Goal: Information Seeking & Learning: Learn about a topic

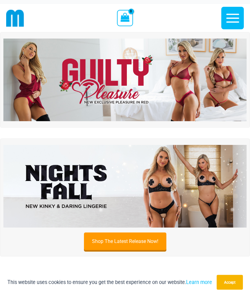
scroll to position [4, 0]
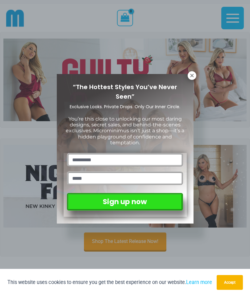
click at [223, 85] on div "“The Hottest Styles You’ve Never Seen” Exclusive Looks. Private Drops. Only Our…" at bounding box center [125, 148] width 250 height 296
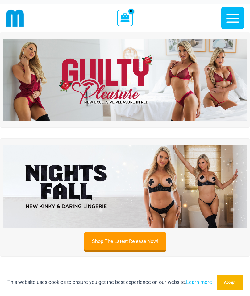
click at [227, 70] on img at bounding box center [124, 80] width 243 height 83
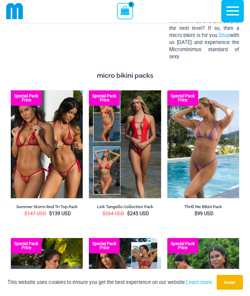
scroll to position [1109, 0]
click at [11, 90] on img at bounding box center [11, 90] width 0 height 0
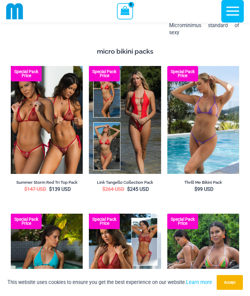
click at [89, 66] on img at bounding box center [89, 66] width 0 height 0
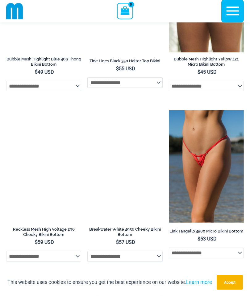
scroll to position [2134, 0]
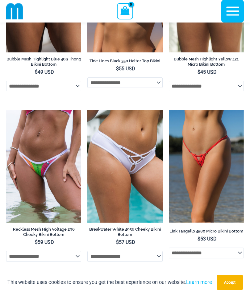
click at [87, 110] on img at bounding box center [87, 110] width 0 height 0
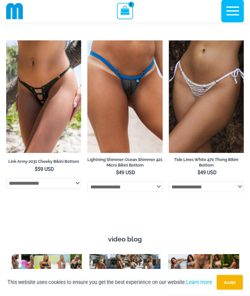
scroll to position [2374, 0]
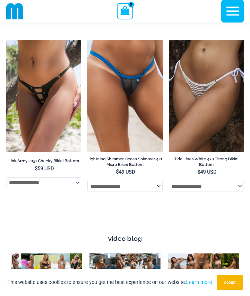
click at [87, 40] on img at bounding box center [87, 40] width 0 height 0
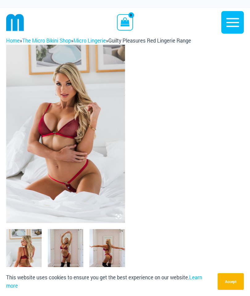
click at [97, 144] on img at bounding box center [65, 134] width 119 height 178
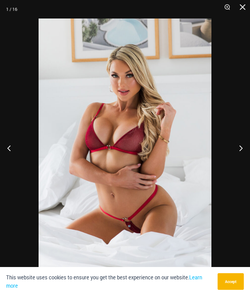
click at [233, 148] on button "Next" at bounding box center [238, 148] width 23 height 31
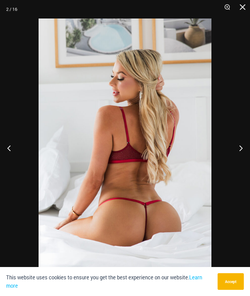
click at [239, 144] on button "Next" at bounding box center [238, 148] width 23 height 31
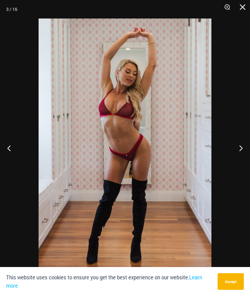
click at [239, 149] on button "Next" at bounding box center [238, 148] width 23 height 31
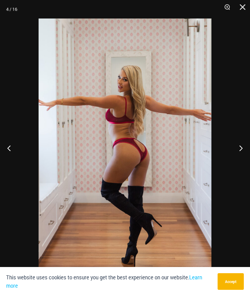
click at [238, 149] on button "Next" at bounding box center [238, 148] width 23 height 31
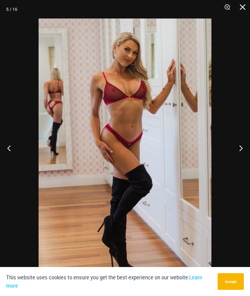
click at [233, 149] on button "Next" at bounding box center [238, 148] width 23 height 31
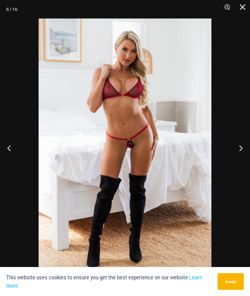
click at [233, 150] on button "Next" at bounding box center [238, 148] width 23 height 31
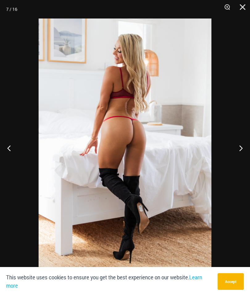
click at [233, 149] on button "Next" at bounding box center [238, 148] width 23 height 31
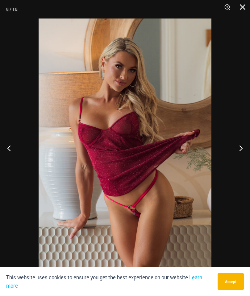
click at [233, 149] on button "Next" at bounding box center [238, 148] width 23 height 31
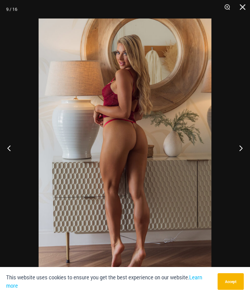
click at [232, 149] on button "Next" at bounding box center [238, 148] width 23 height 31
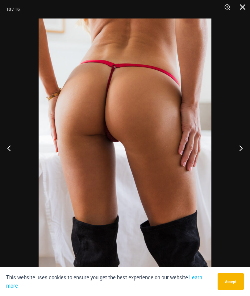
click at [232, 144] on button "Next" at bounding box center [238, 148] width 23 height 31
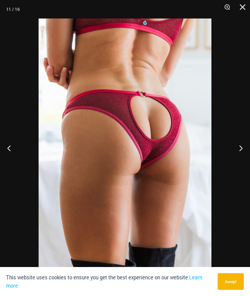
click at [236, 148] on button "Next" at bounding box center [238, 148] width 23 height 31
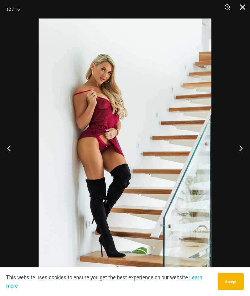
click at [236, 148] on button "Next" at bounding box center [238, 148] width 23 height 31
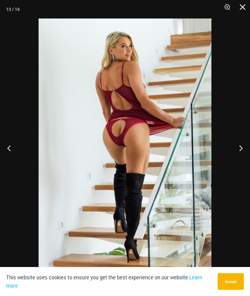
click at [236, 146] on button "Next" at bounding box center [238, 148] width 23 height 31
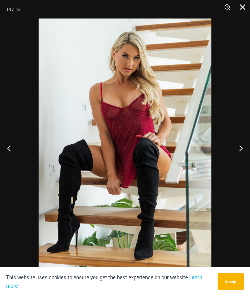
click at [235, 148] on button "Next" at bounding box center [238, 148] width 23 height 31
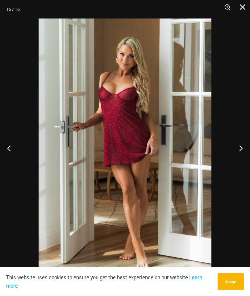
click at [246, 147] on button "Next" at bounding box center [238, 148] width 23 height 31
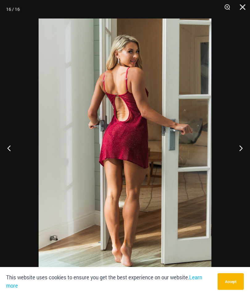
click at [238, 148] on button "Next" at bounding box center [238, 148] width 23 height 31
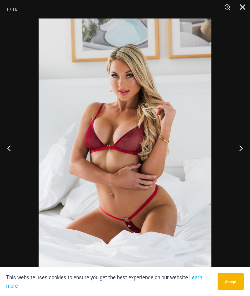
click at [243, 2] on button "Close" at bounding box center [240, 9] width 15 height 19
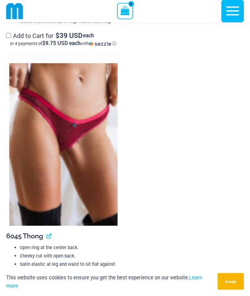
scroll to position [1467, 0]
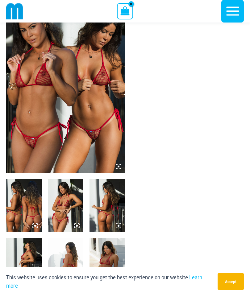
scroll to position [45, 0]
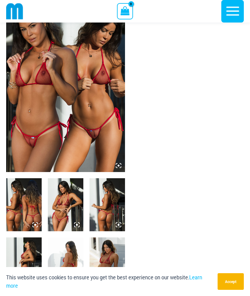
click at [103, 121] on img at bounding box center [65, 83] width 119 height 178
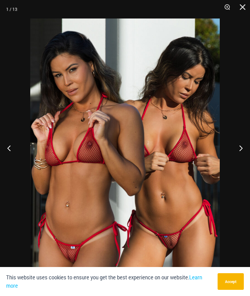
click at [238, 159] on button "Next" at bounding box center [238, 148] width 23 height 31
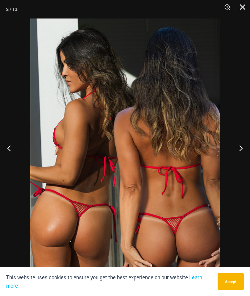
click at [236, 162] on button "Next" at bounding box center [238, 148] width 23 height 31
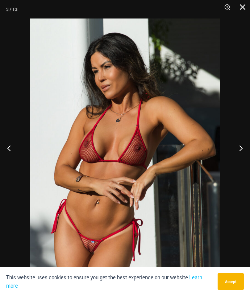
click at [233, 162] on button "Next" at bounding box center [238, 148] width 23 height 31
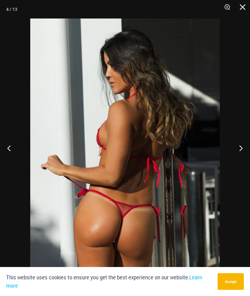
click at [233, 161] on button "Next" at bounding box center [238, 148] width 23 height 31
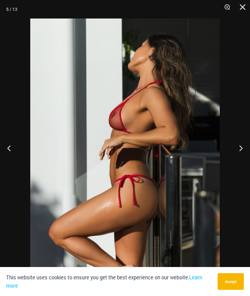
click at [233, 162] on button "Next" at bounding box center [238, 148] width 23 height 31
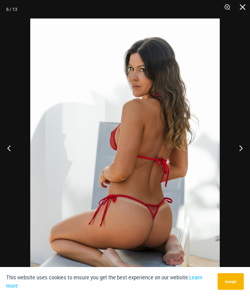
click at [234, 162] on button "Next" at bounding box center [238, 148] width 23 height 31
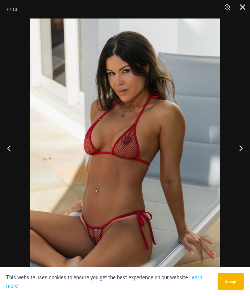
click at [233, 162] on button "Next" at bounding box center [238, 148] width 23 height 31
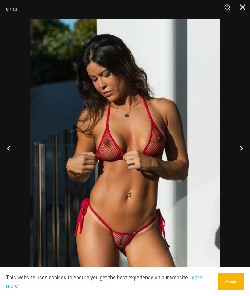
click at [240, 161] on button "Next" at bounding box center [238, 148] width 23 height 31
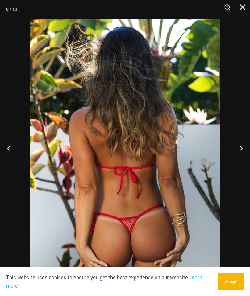
click at [239, 164] on button "Next" at bounding box center [238, 148] width 23 height 31
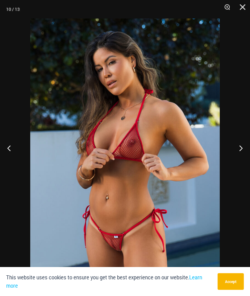
click at [239, 164] on button "Next" at bounding box center [238, 148] width 23 height 31
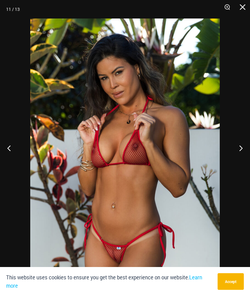
click at [239, 159] on button "Next" at bounding box center [238, 148] width 23 height 31
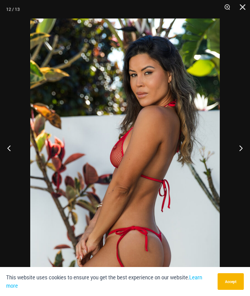
click at [239, 159] on button "Next" at bounding box center [238, 148] width 23 height 31
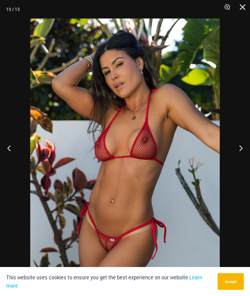
click at [238, 158] on button "Next" at bounding box center [238, 148] width 23 height 31
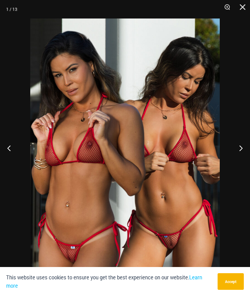
click at [239, 7] on button "Close" at bounding box center [240, 9] width 15 height 19
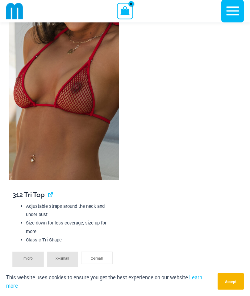
scroll to position [647, 0]
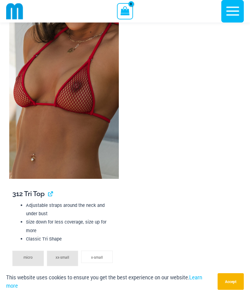
click at [97, 111] on img at bounding box center [64, 97] width 110 height 164
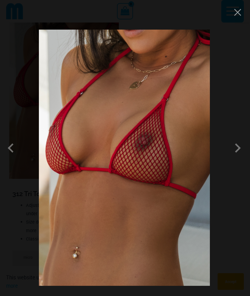
click at [233, 157] on span at bounding box center [237, 148] width 19 height 19
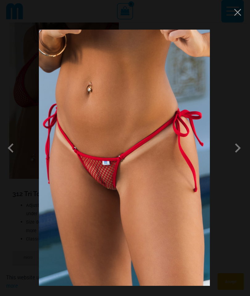
click at [234, 157] on span at bounding box center [237, 148] width 19 height 19
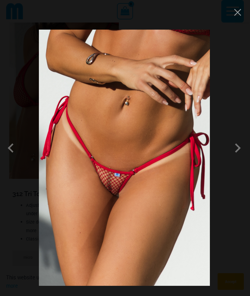
click at [237, 157] on span at bounding box center [237, 148] width 19 height 19
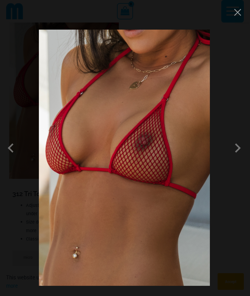
click at [233, 16] on button "Close" at bounding box center [237, 12] width 9 height 9
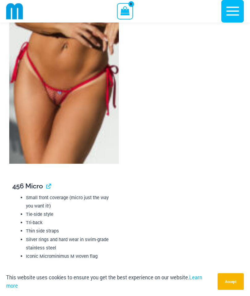
scroll to position [1286, 0]
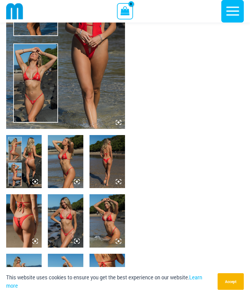
scroll to position [89, 0]
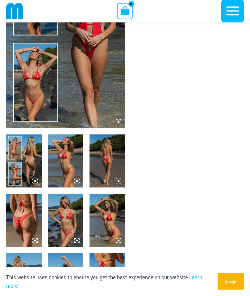
click at [69, 152] on img at bounding box center [65, 161] width 35 height 53
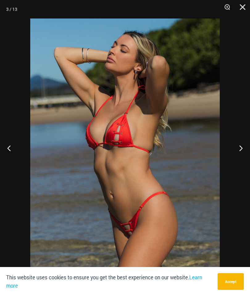
click at [233, 147] on button "Next" at bounding box center [238, 148] width 23 height 31
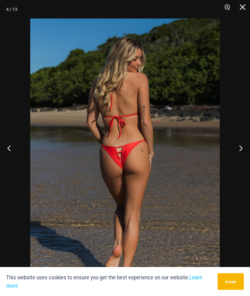
click at [230, 153] on button "Next" at bounding box center [238, 148] width 23 height 31
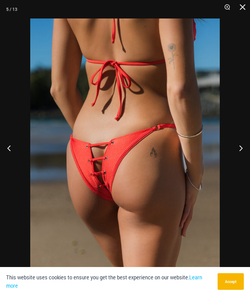
click at [229, 155] on button "Next" at bounding box center [238, 148] width 23 height 31
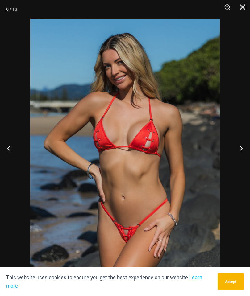
click at [238, 158] on button "Next" at bounding box center [238, 148] width 23 height 31
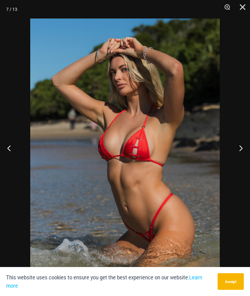
click at [239, 159] on button "Next" at bounding box center [238, 148] width 23 height 31
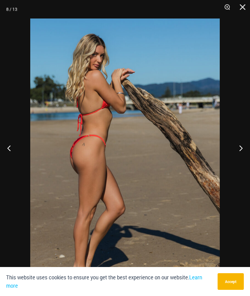
click at [239, 158] on button "Next" at bounding box center [238, 148] width 23 height 31
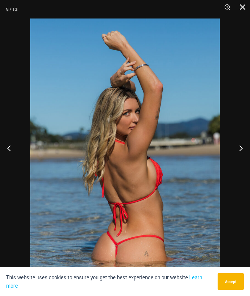
click at [239, 157] on button "Next" at bounding box center [238, 148] width 23 height 31
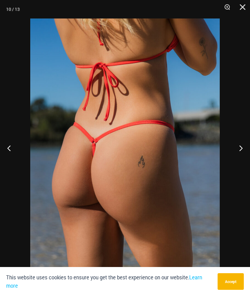
click at [239, 156] on button "Next" at bounding box center [238, 148] width 23 height 31
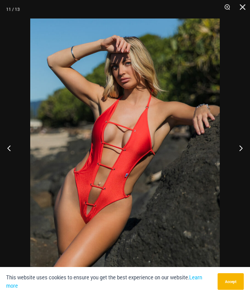
click at [238, 155] on button "Next" at bounding box center [238, 148] width 23 height 31
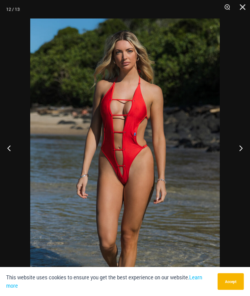
click at [238, 156] on button "Next" at bounding box center [238, 148] width 23 height 31
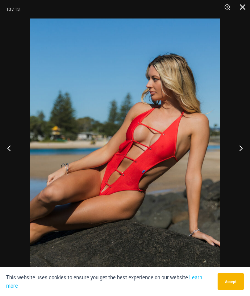
click at [238, 156] on button "Next" at bounding box center [238, 148] width 23 height 31
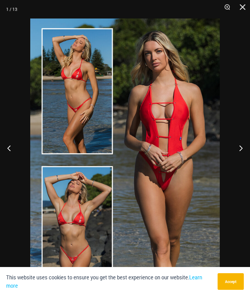
click at [241, 7] on button "Close" at bounding box center [240, 9] width 15 height 19
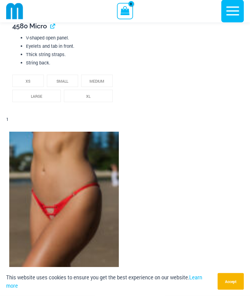
scroll to position [1282, 0]
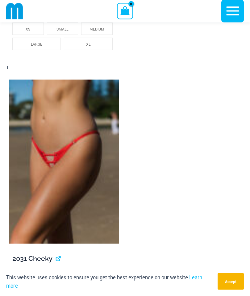
click at [93, 153] on img at bounding box center [64, 162] width 110 height 164
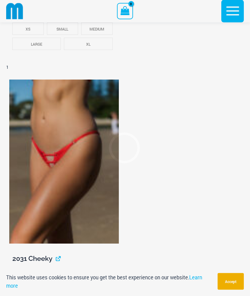
scroll to position [1309, 0]
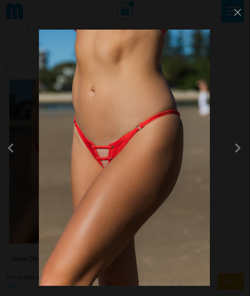
click at [207, 156] on span at bounding box center [197, 156] width 20 height 20
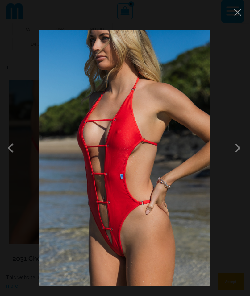
click at [206, 159] on span at bounding box center [193, 170] width 23 height 23
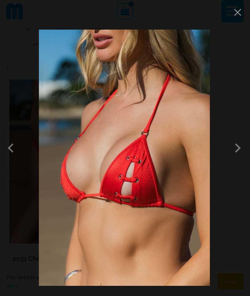
click at [206, 161] on span at bounding box center [193, 170] width 23 height 23
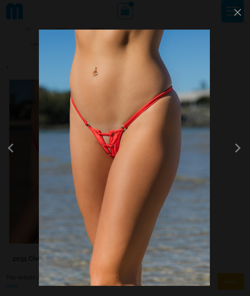
click at [114, 90] on span at bounding box center [101, 78] width 23 height 23
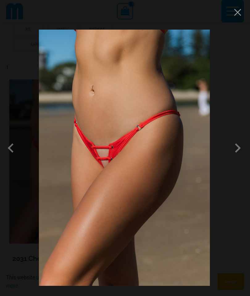
click at [207, 162] on span at bounding box center [196, 163] width 22 height 22
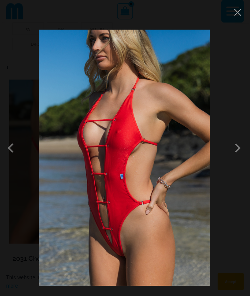
click at [233, 64] on button "Close" at bounding box center [227, 70] width 12 height 12
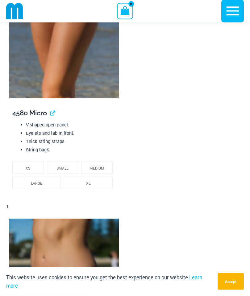
scroll to position [1166, 0]
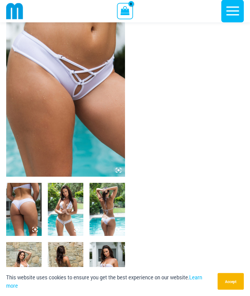
scroll to position [36, 0]
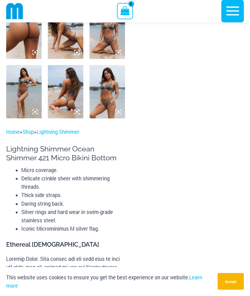
scroll to position [218, 0]
click at [233, 16] on icon "button" at bounding box center [232, 10] width 15 height 15
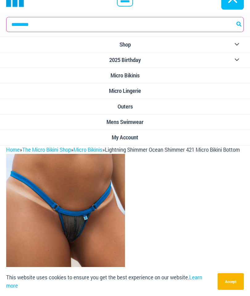
scroll to position [0, 0]
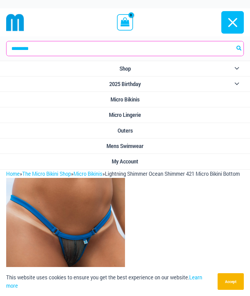
click at [19, 25] on img at bounding box center [15, 23] width 18 height 18
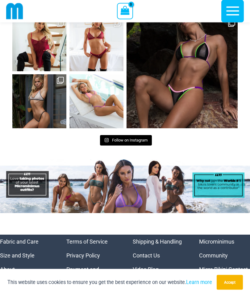
scroll to position [3183, 0]
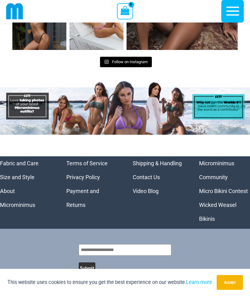
click at [218, 194] on link "Micro Bikini Contest" at bounding box center [223, 191] width 49 height 6
